Goal: Navigation & Orientation: Find specific page/section

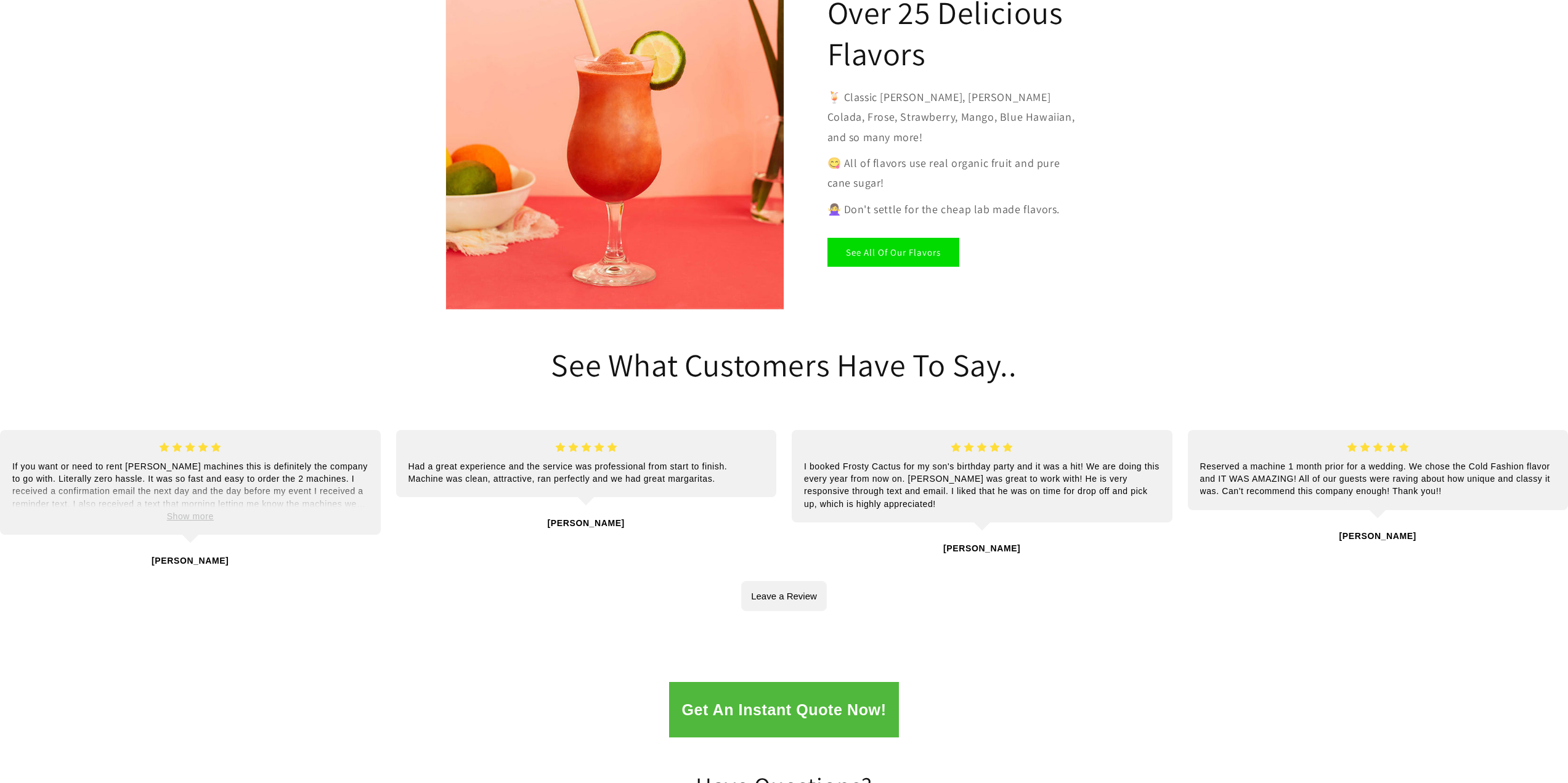
scroll to position [2034, 0]
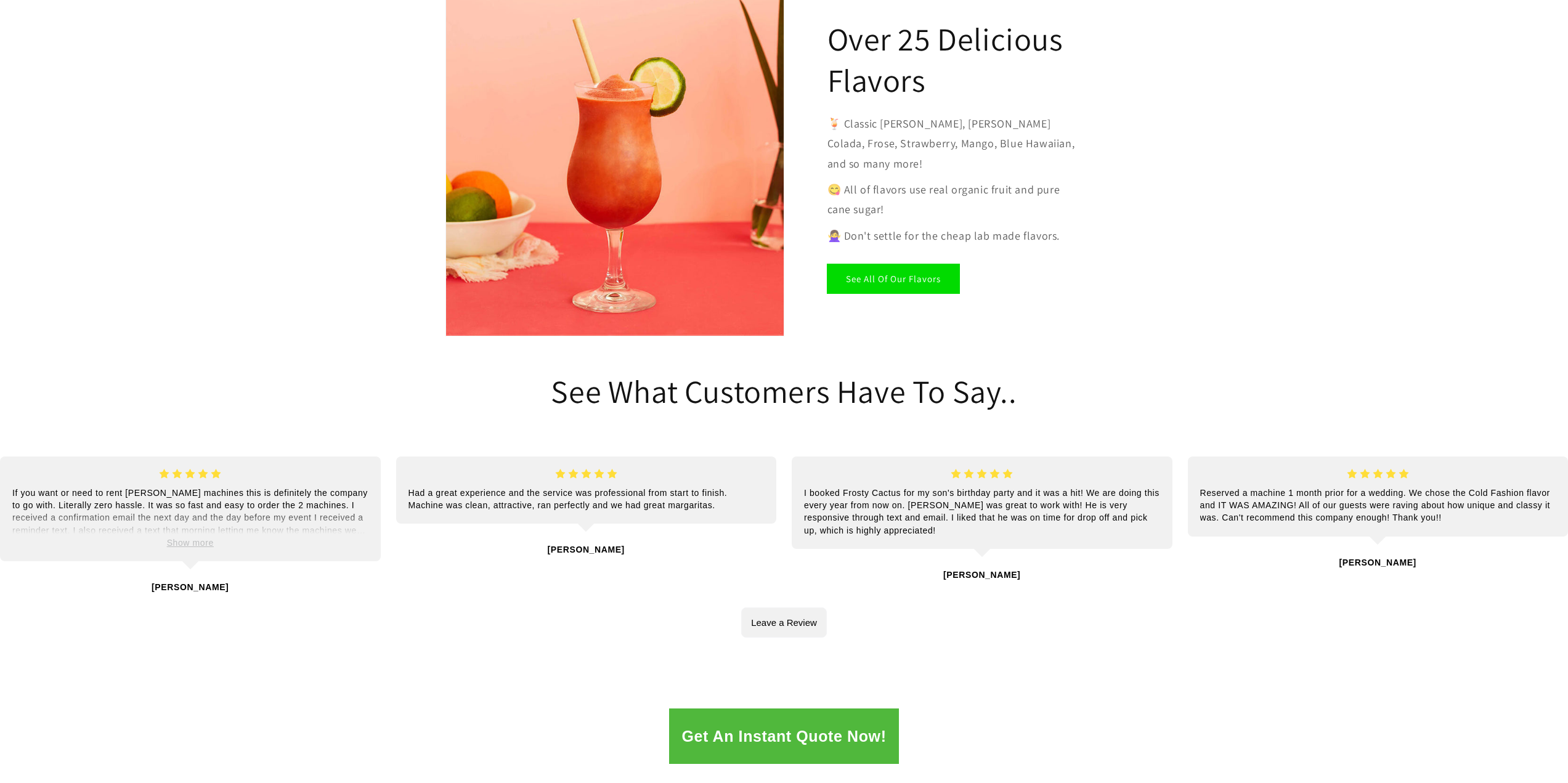
click at [853, 264] on link "See All Of Our Flavors" at bounding box center [894, 279] width 132 height 29
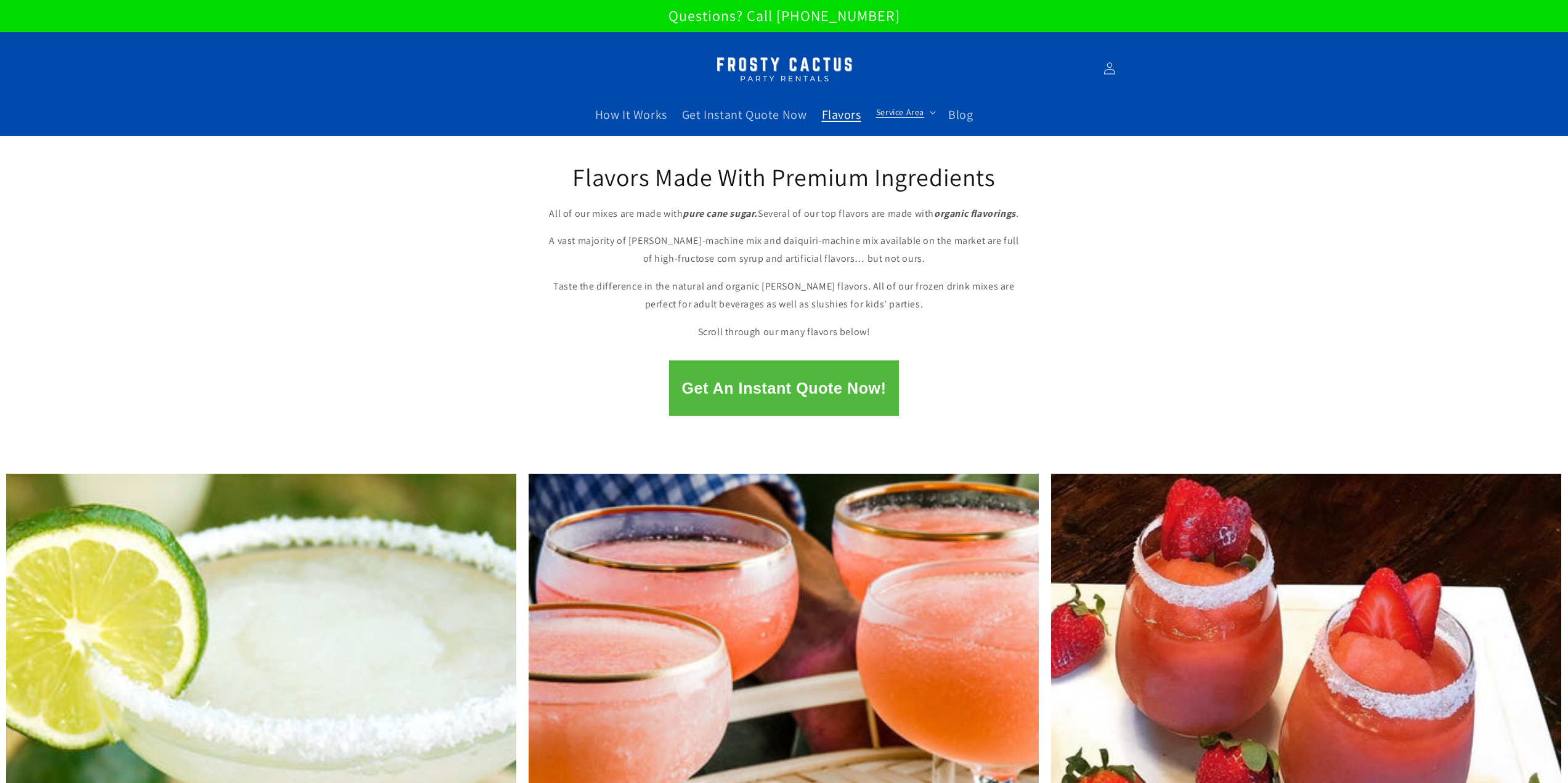
click at [922, 114] on span "Service Area" at bounding box center [900, 112] width 48 height 11
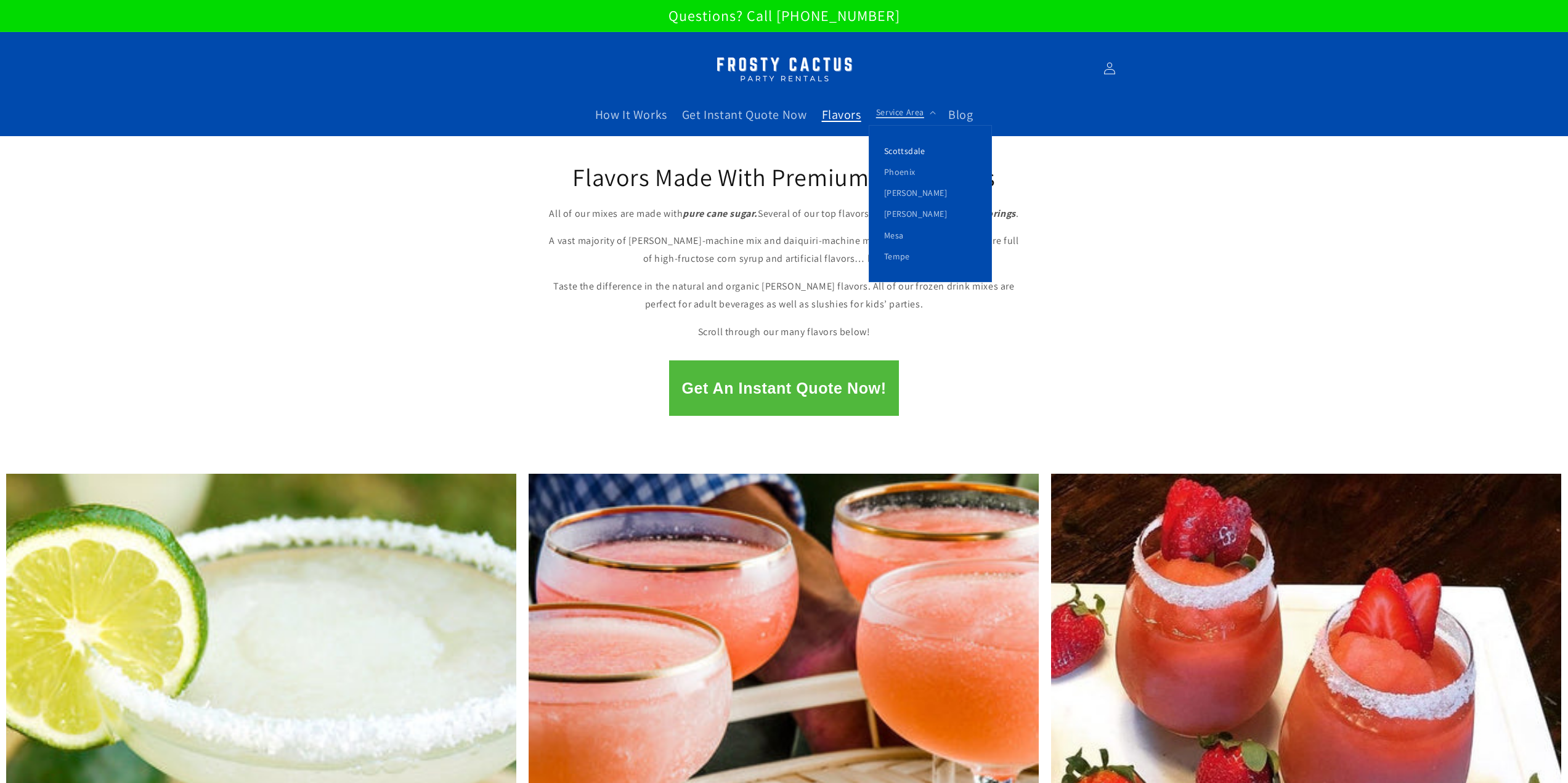
click at [917, 156] on link "Scottsdale" at bounding box center [930, 151] width 122 height 21
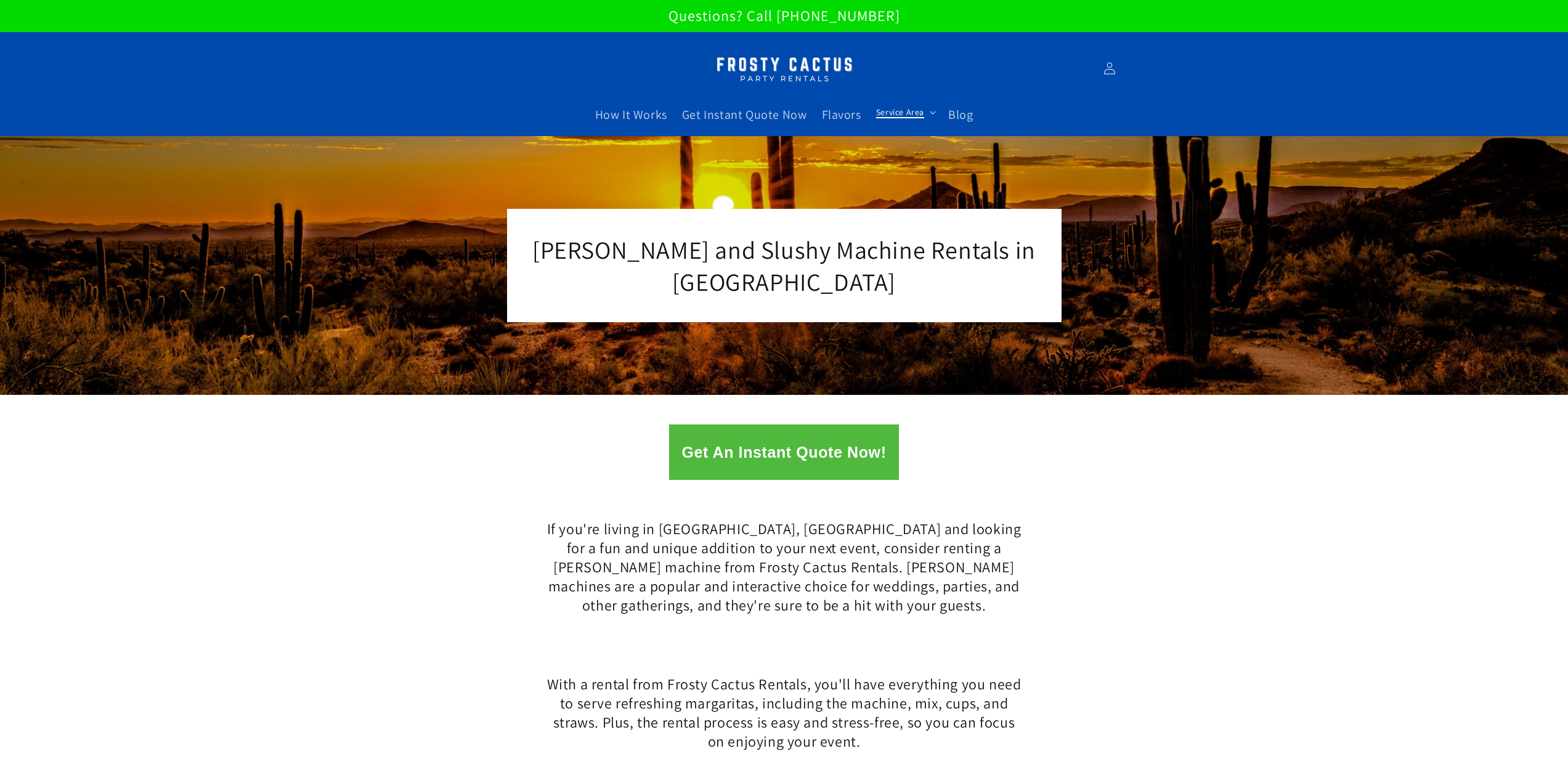
click at [896, 111] on span "Service Area" at bounding box center [900, 112] width 48 height 11
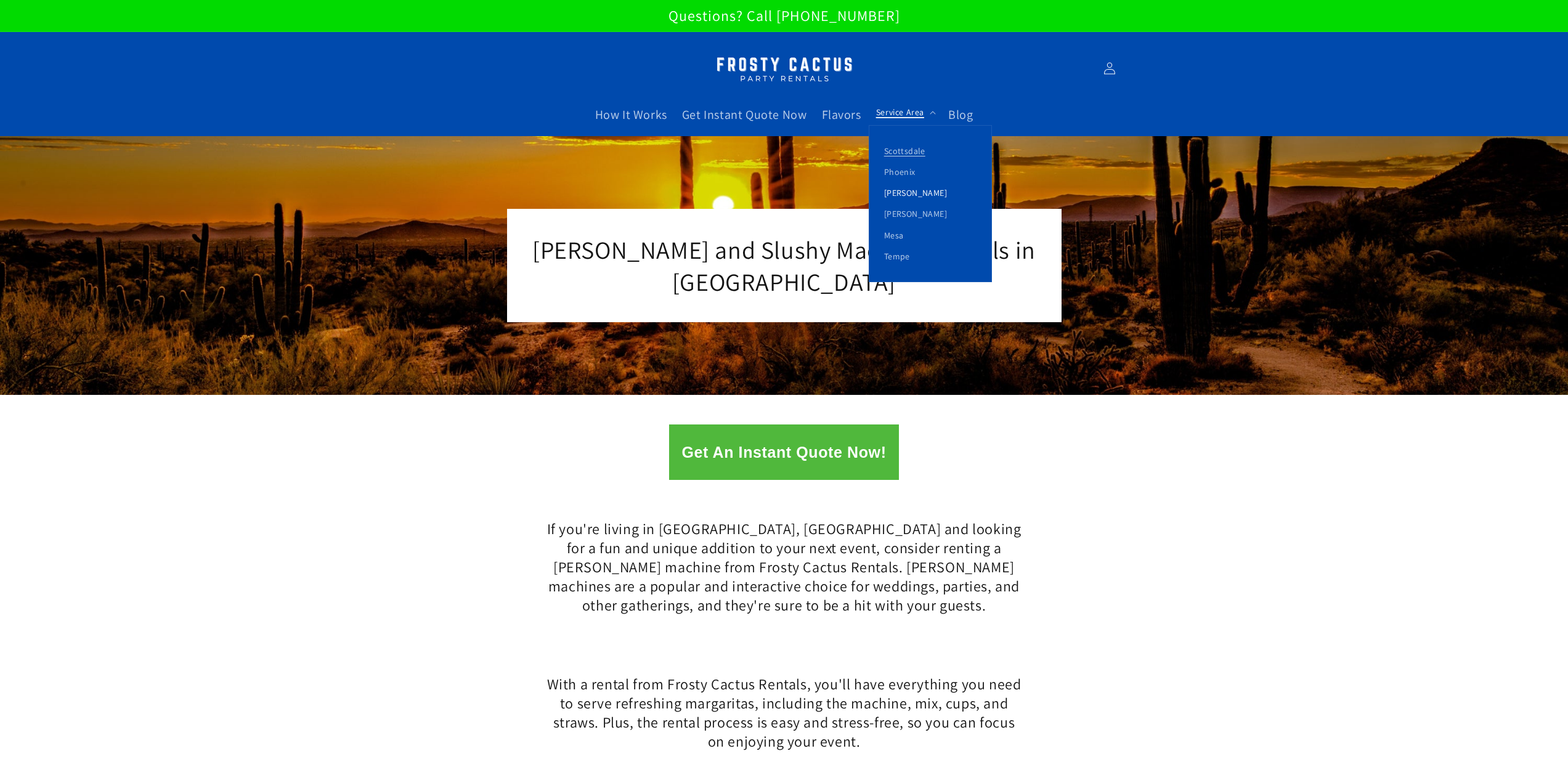
click at [898, 196] on link "[PERSON_NAME]" at bounding box center [930, 193] width 122 height 21
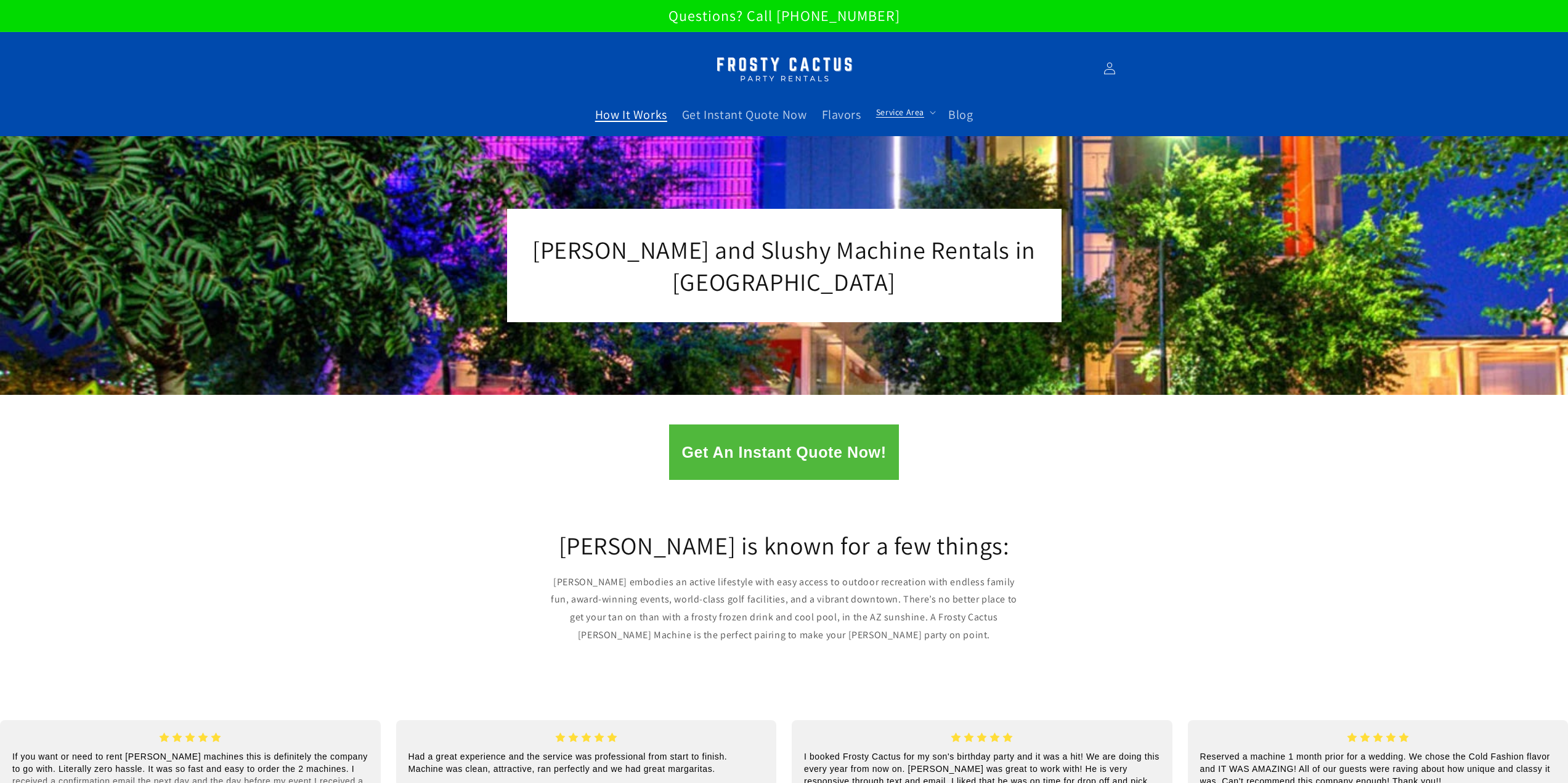
click at [652, 118] on span "How It Works" at bounding box center [631, 115] width 72 height 16
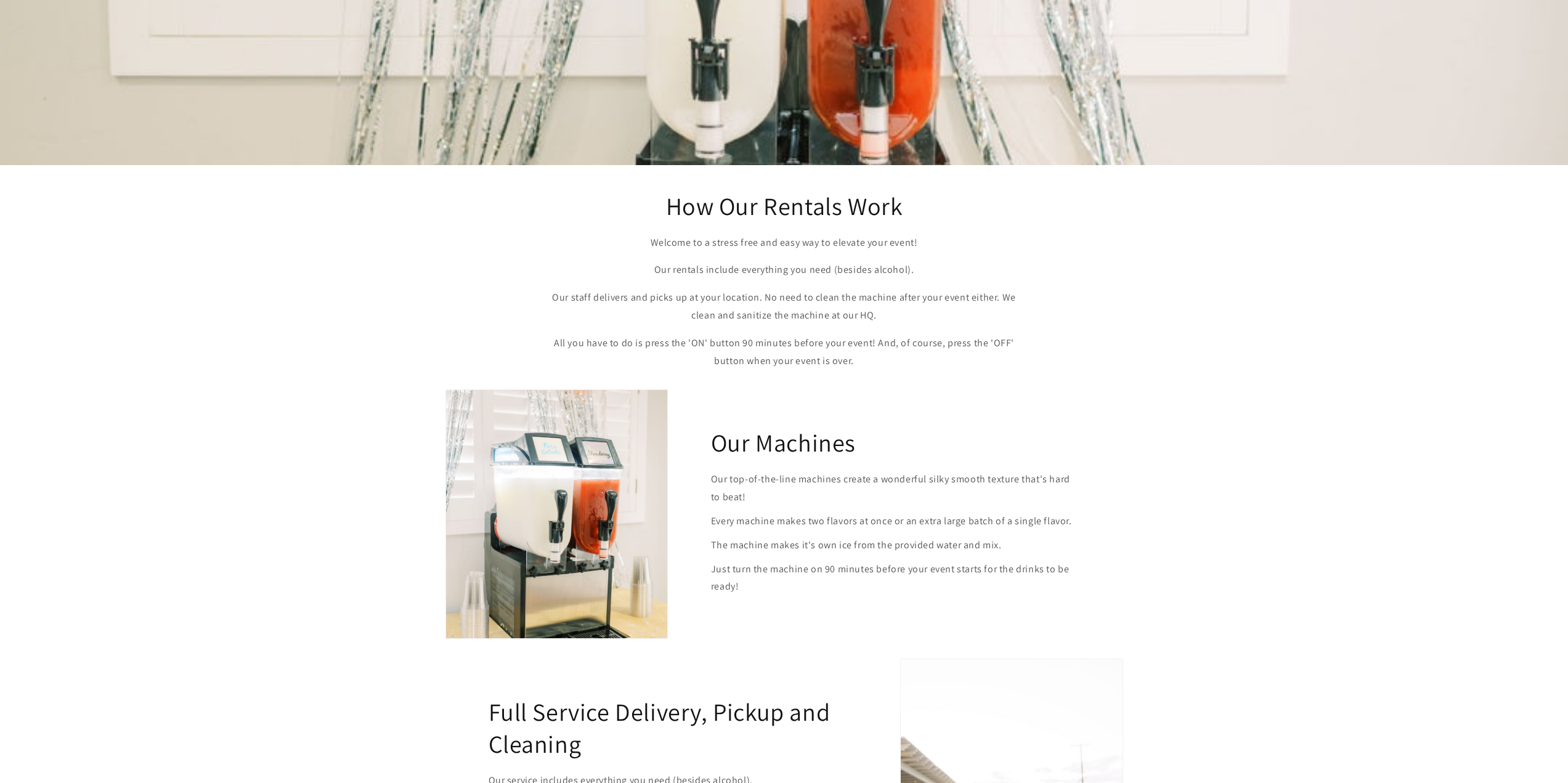
scroll to position [247, 0]
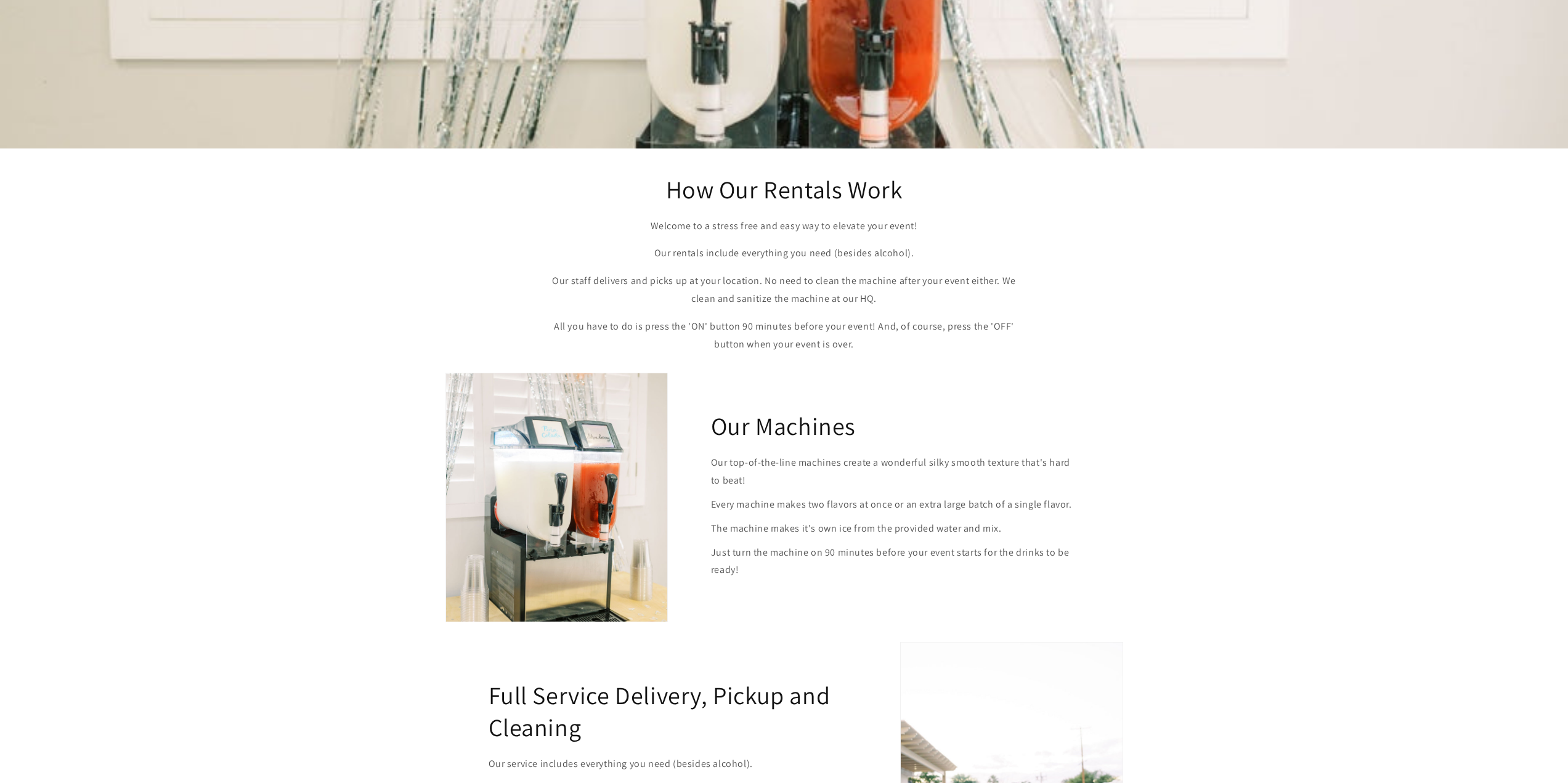
click at [1243, 499] on div "Our Machines Our top-of-the-line machines create a wonderful silky smooth textu…" at bounding box center [784, 498] width 1568 height 270
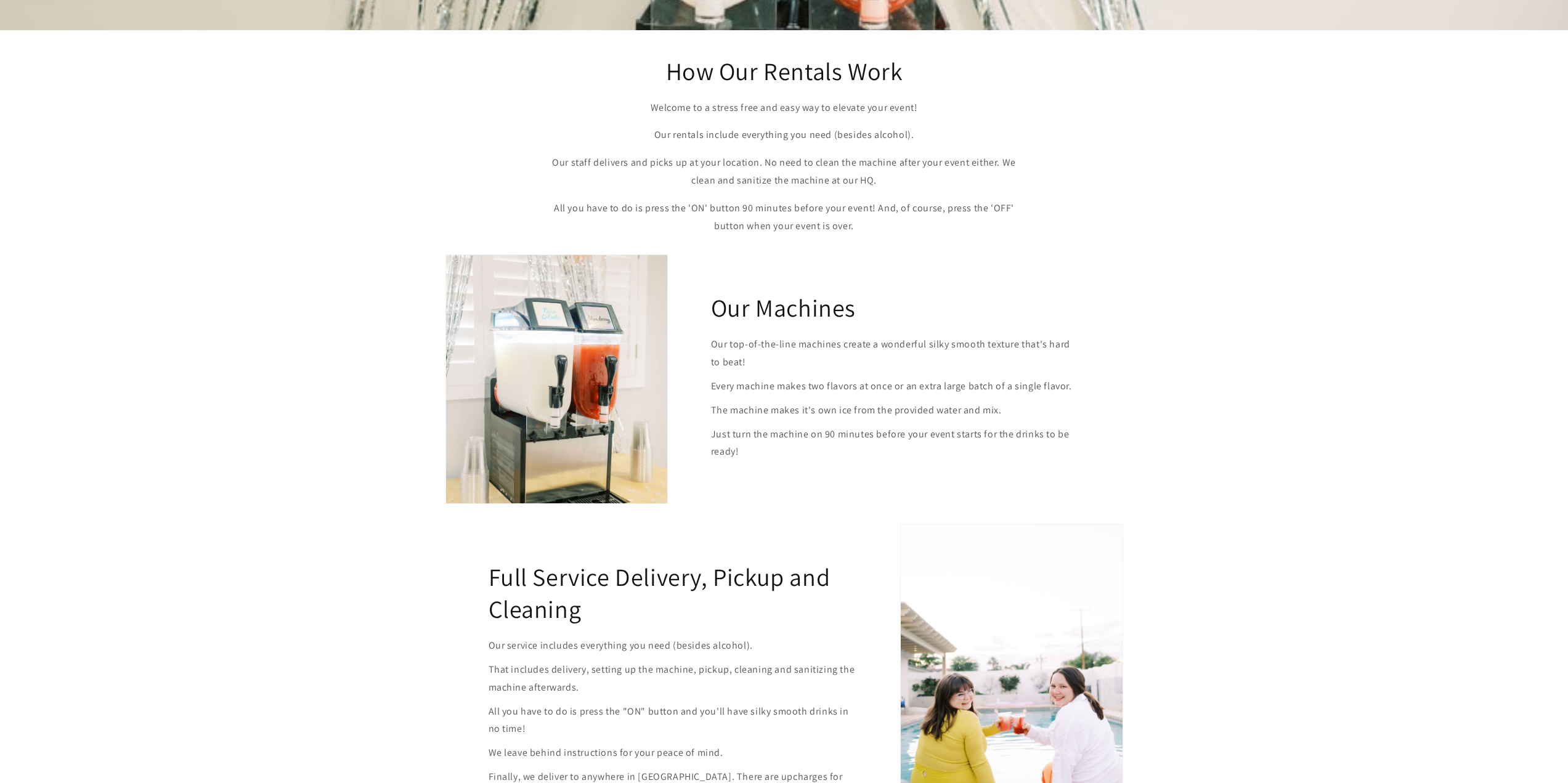
scroll to position [0, 0]
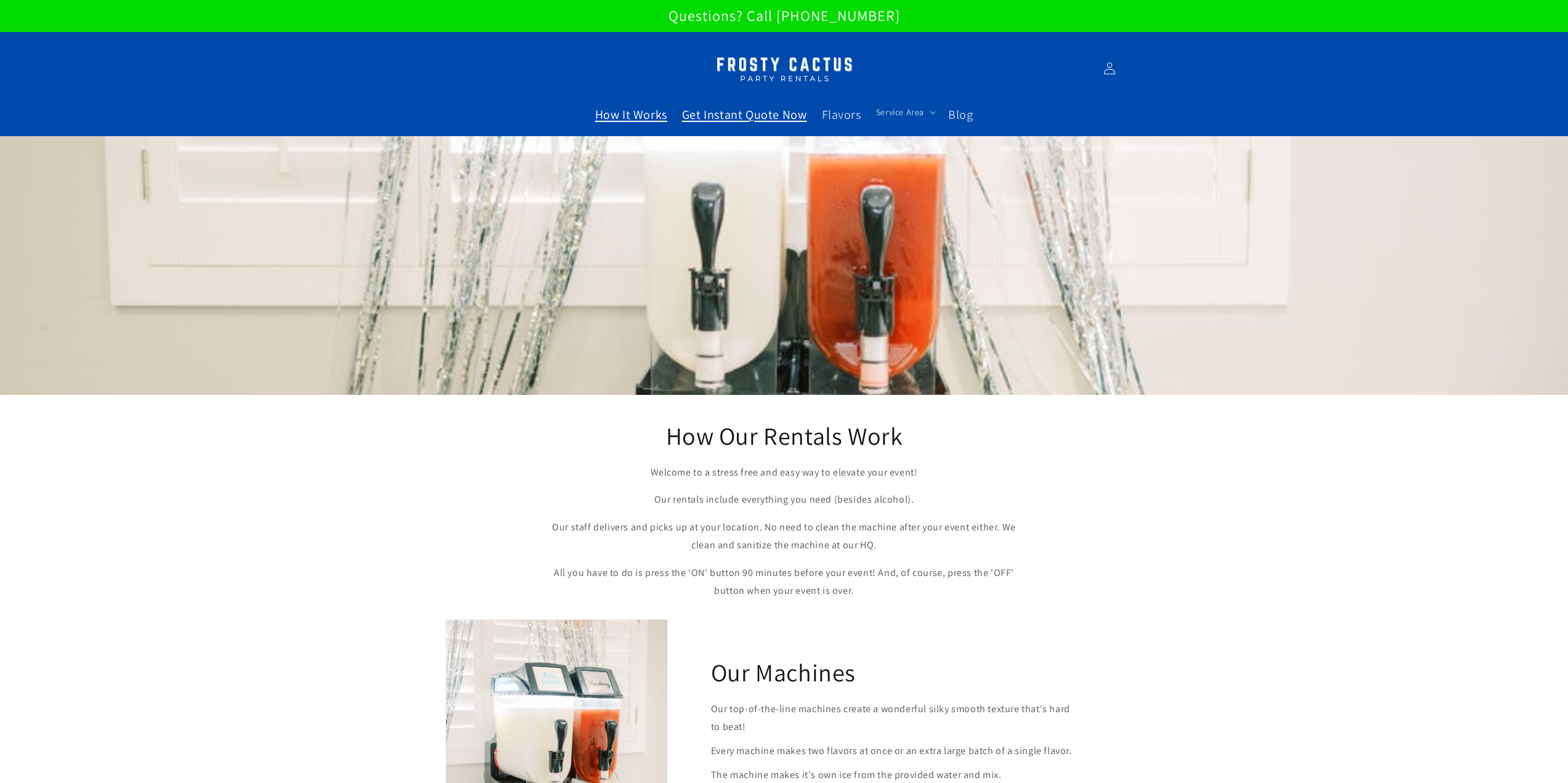
click at [726, 117] on span "Get Instant Quote Now" at bounding box center [744, 115] width 125 height 16
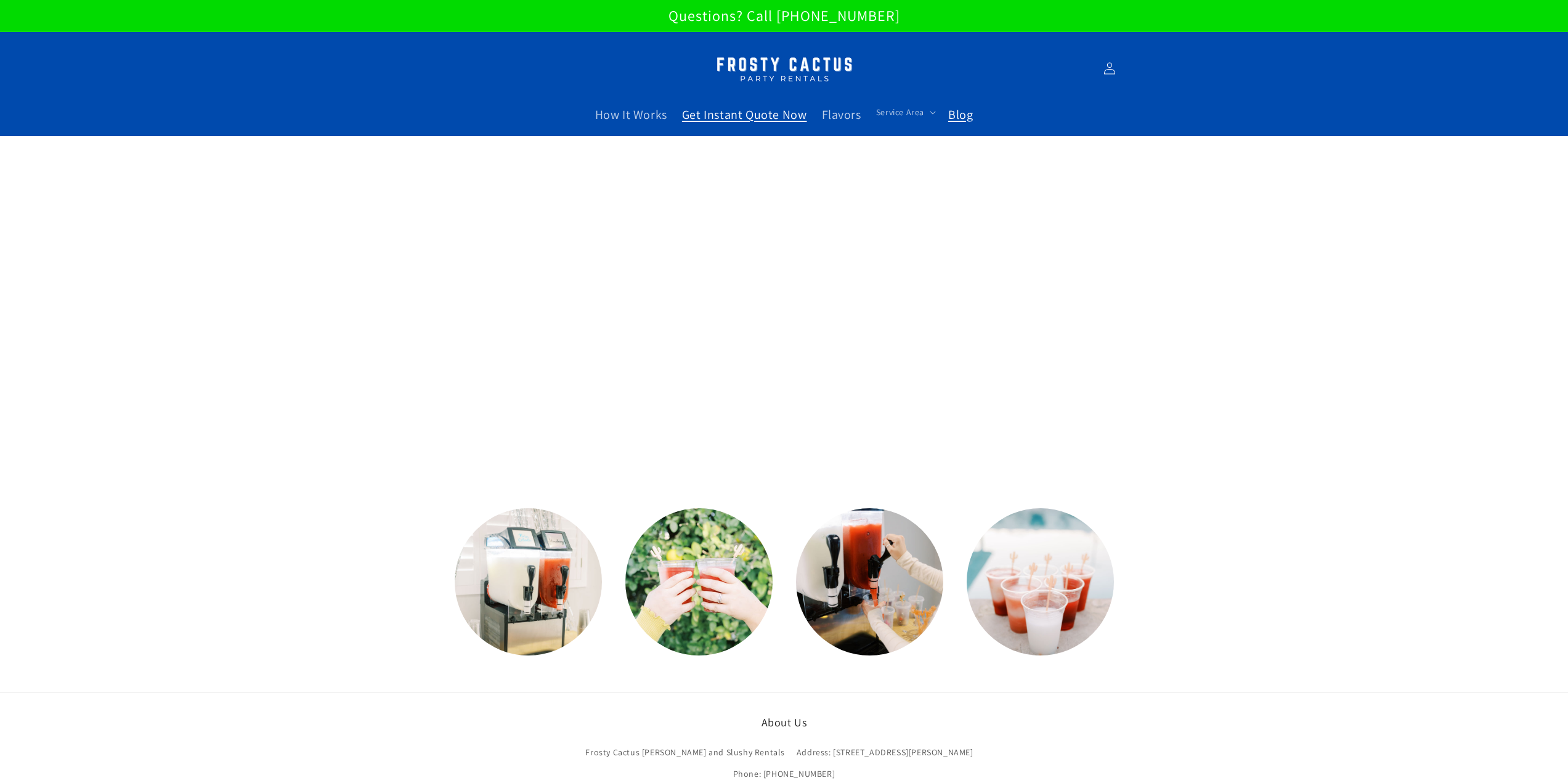
click at [962, 113] on span "Blog" at bounding box center [960, 115] width 24 height 16
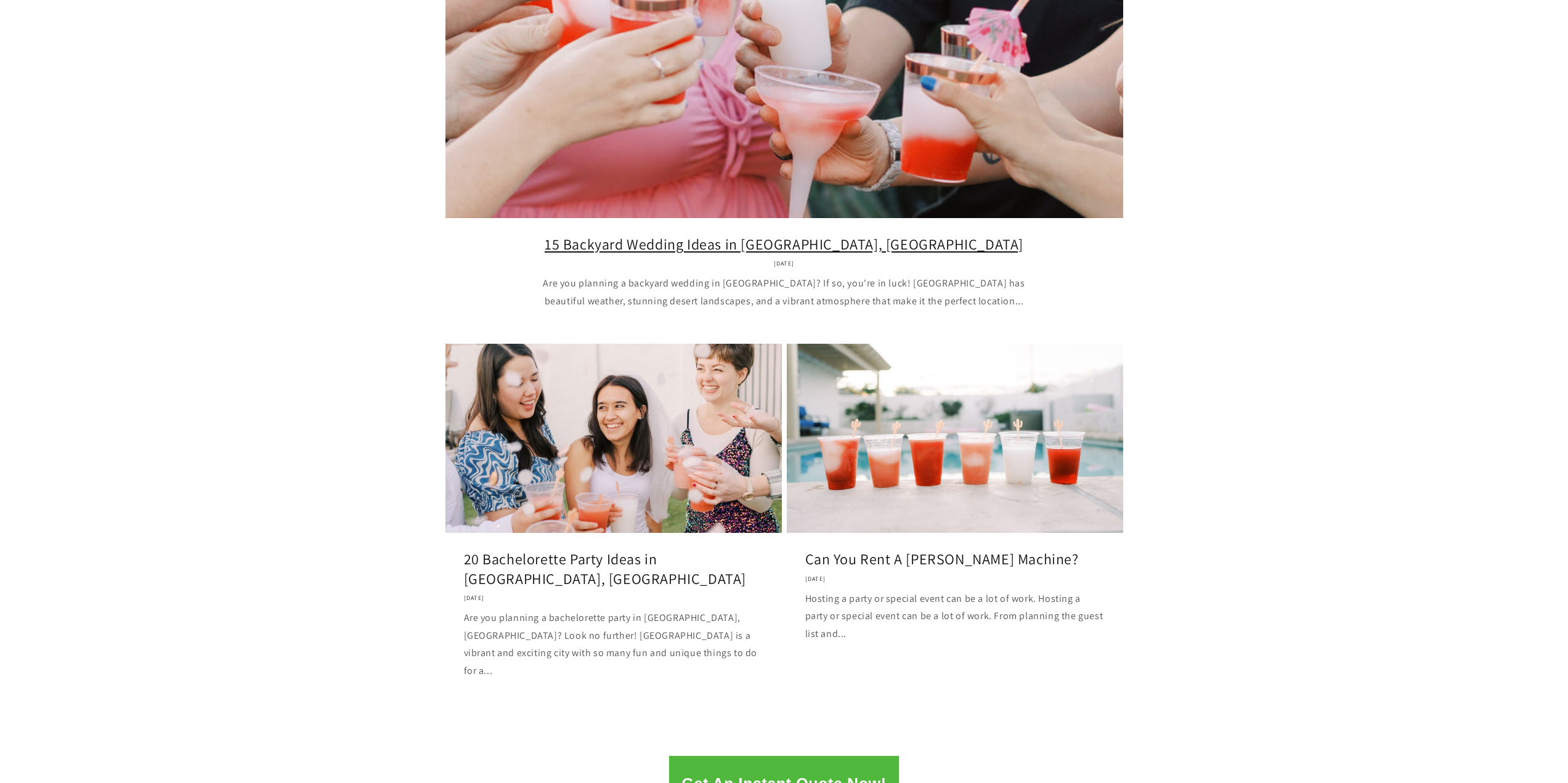
scroll to position [370, 0]
